Goal: Go to known website: Go to known website

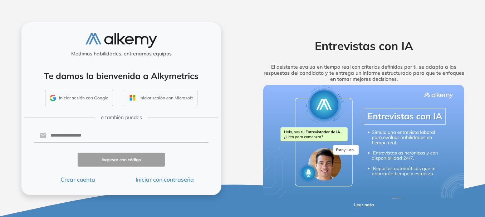
scroll to position [21, 0]
click at [87, 90] on button "Iniciar sesión con Google" at bounding box center [79, 98] width 68 height 16
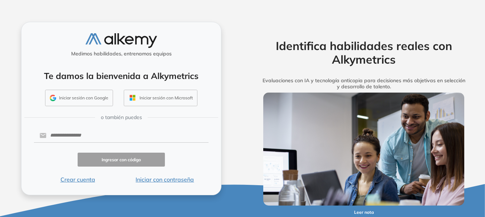
click at [83, 106] on button "Iniciar sesión con Google" at bounding box center [79, 98] width 68 height 16
